Goal: Information Seeking & Learning: Learn about a topic

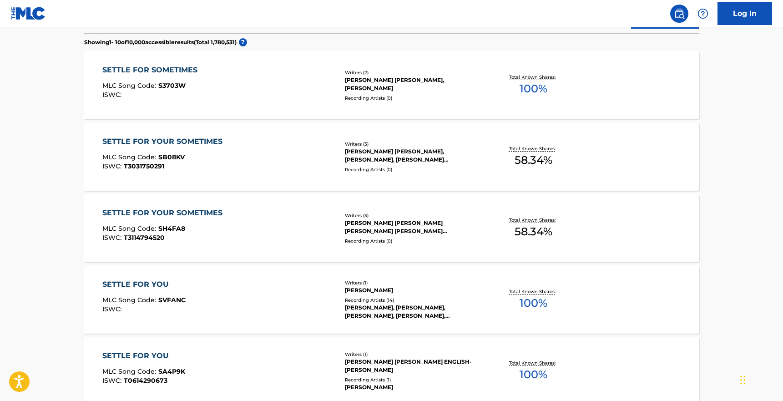
scroll to position [258, 0]
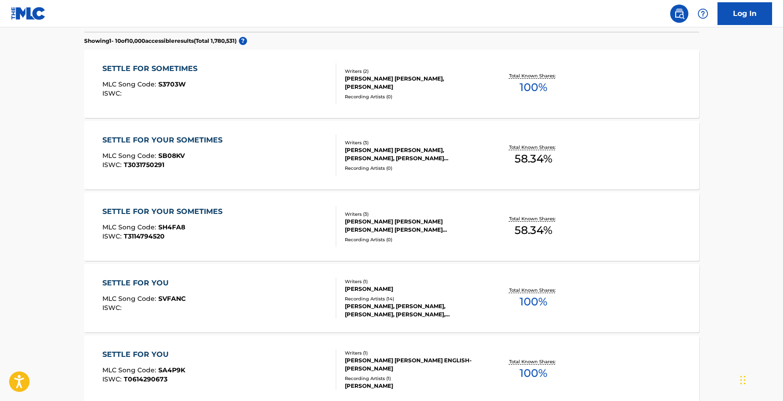
click at [178, 138] on div "SETTLE FOR YOUR SOMETIMES" at bounding box center [164, 140] width 125 height 11
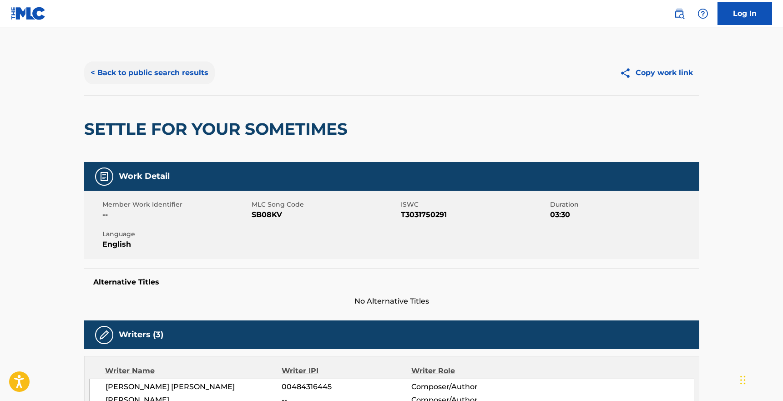
click at [129, 71] on button "< Back to public search results" at bounding box center [149, 72] width 131 height 23
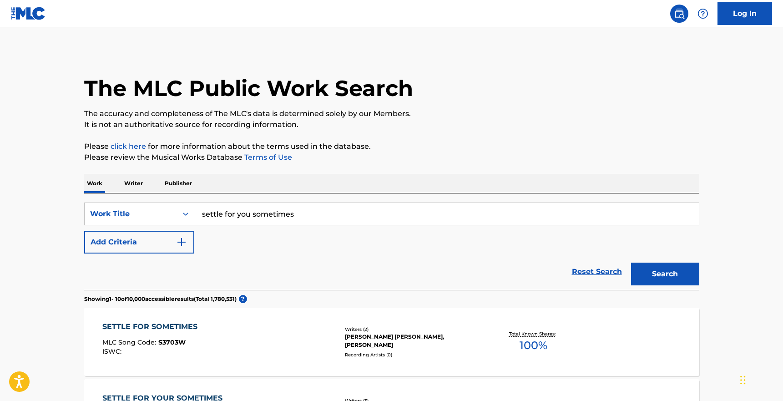
scroll to position [282, 0]
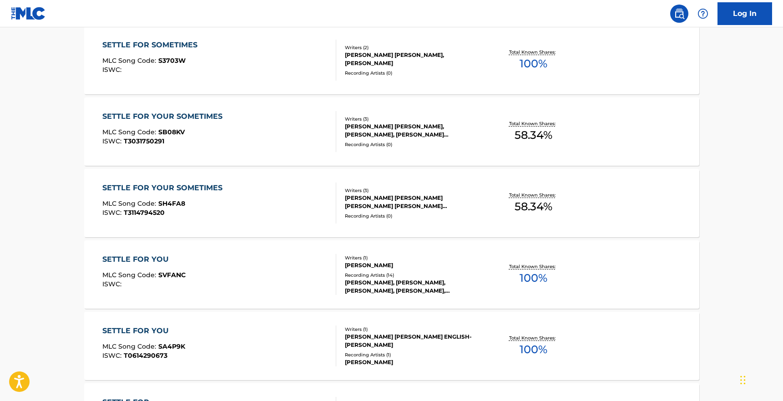
click at [182, 187] on div "SETTLE FOR YOUR SOMETIMES" at bounding box center [164, 187] width 125 height 11
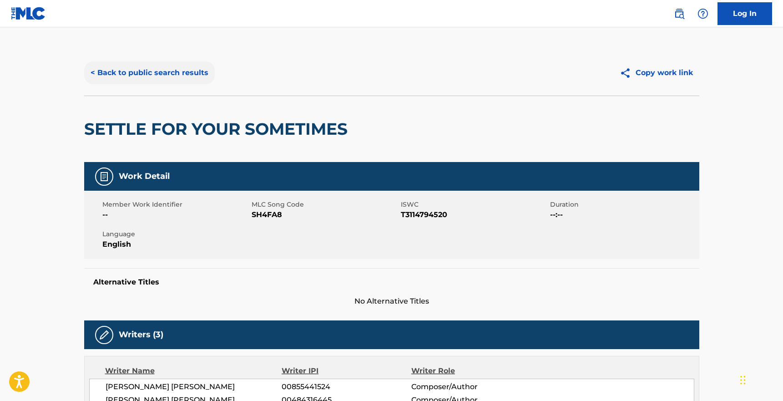
click at [146, 73] on button "< Back to public search results" at bounding box center [149, 72] width 131 height 23
